Goal: Task Accomplishment & Management: Use online tool/utility

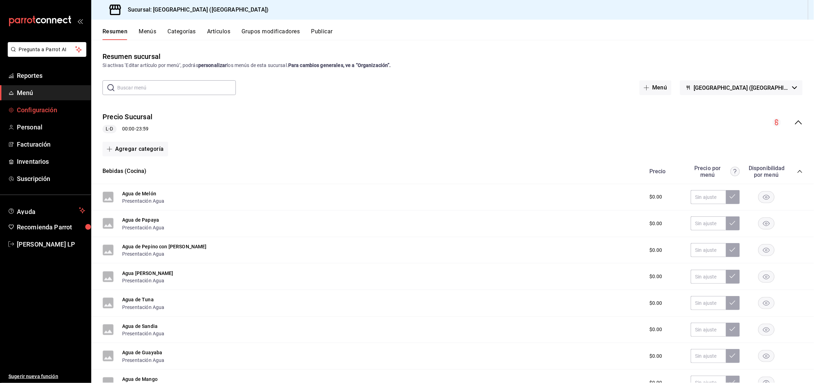
click at [50, 109] on span "Configuración" at bounding box center [51, 109] width 68 height 9
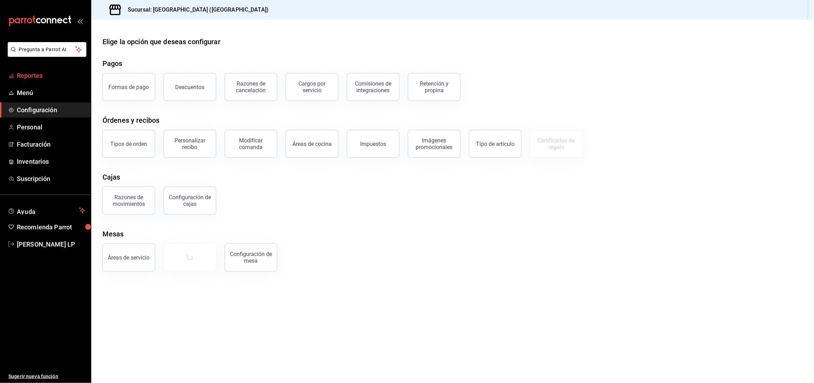
click at [49, 70] on link "Reportes" at bounding box center [45, 75] width 91 height 15
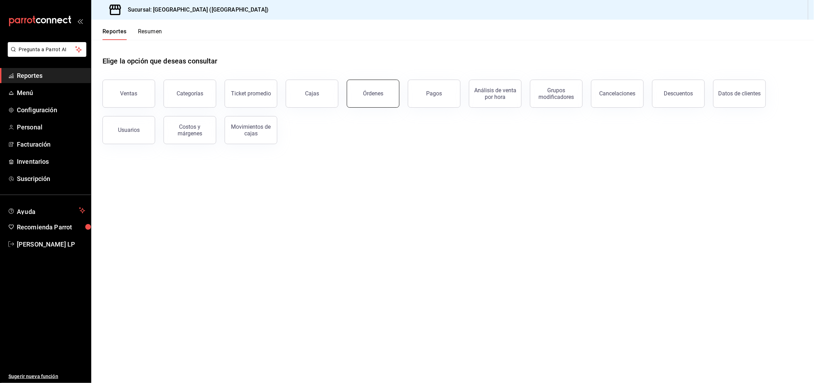
click at [359, 92] on button "Órdenes" at bounding box center [373, 94] width 53 height 28
click at [359, 92] on html "Pregunta a Parrot AI Reportes Menú Configuración Personal Facturación Inventari…" at bounding box center [407, 191] width 814 height 383
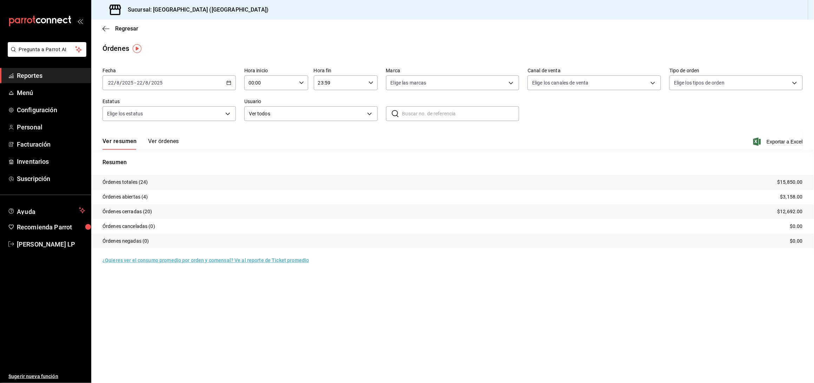
click at [228, 86] on div "[DATE] [DATE] - [DATE] [DATE]" at bounding box center [169, 83] width 133 height 15
click at [115, 182] on span "Rango de fechas" at bounding box center [136, 182] width 54 height 7
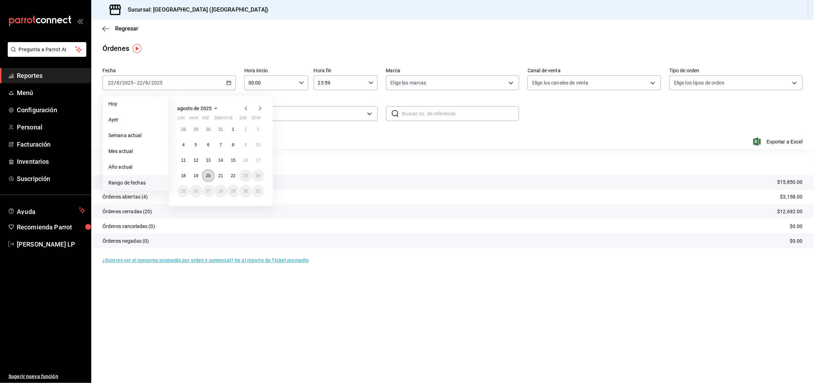
click at [211, 173] on abbr "20" at bounding box center [208, 175] width 5 height 5
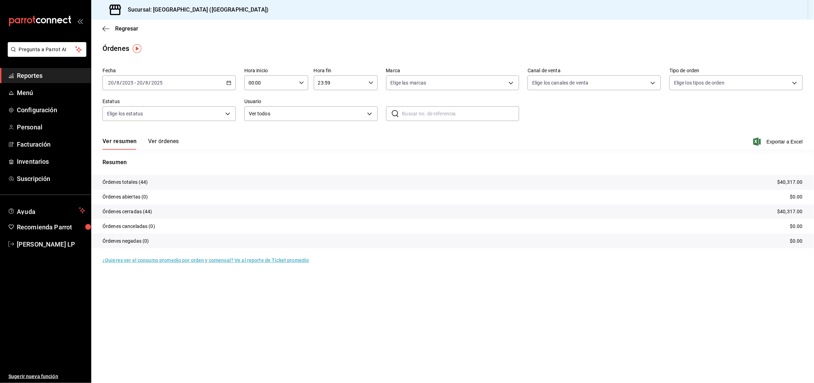
click at [166, 143] on button "Ver órdenes" at bounding box center [163, 144] width 31 height 12
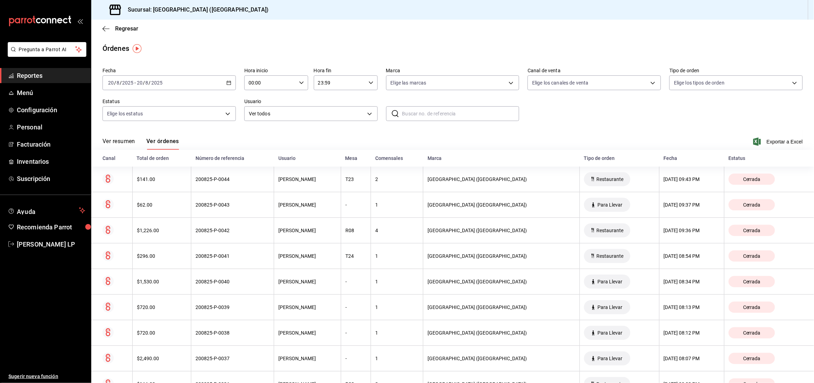
click at [227, 82] on icon "button" at bounding box center [229, 82] width 5 height 5
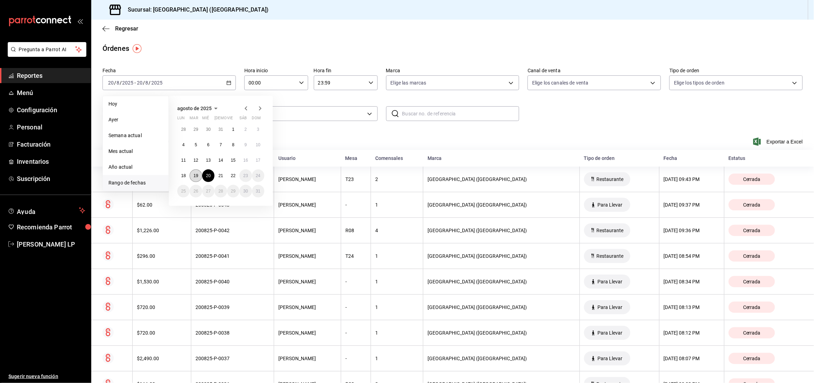
click at [198, 175] on button "19" at bounding box center [196, 176] width 12 height 13
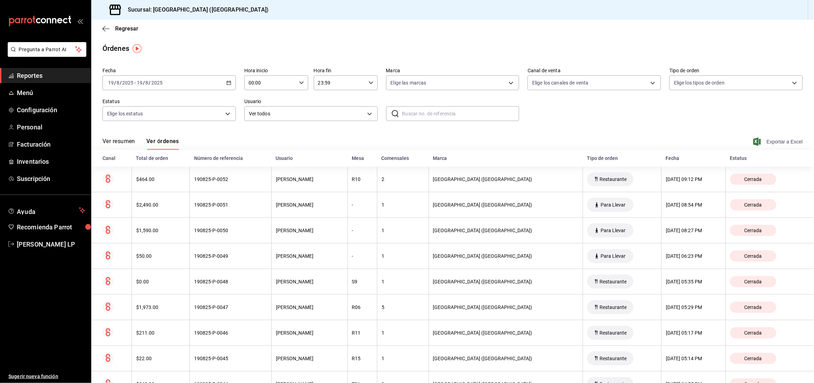
click at [787, 141] on span "Exportar a Excel" at bounding box center [779, 142] width 48 height 8
click at [228, 81] on \(Stroke\) "button" at bounding box center [229, 83] width 4 height 4
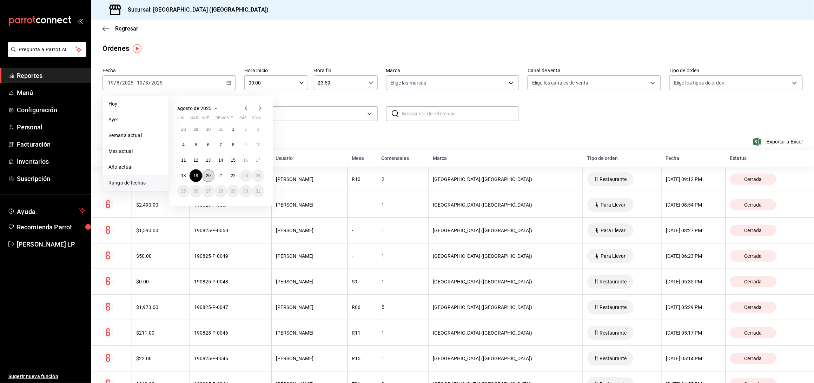
click at [206, 176] on abbr "20" at bounding box center [208, 175] width 5 height 5
